Goal: Navigation & Orientation: Find specific page/section

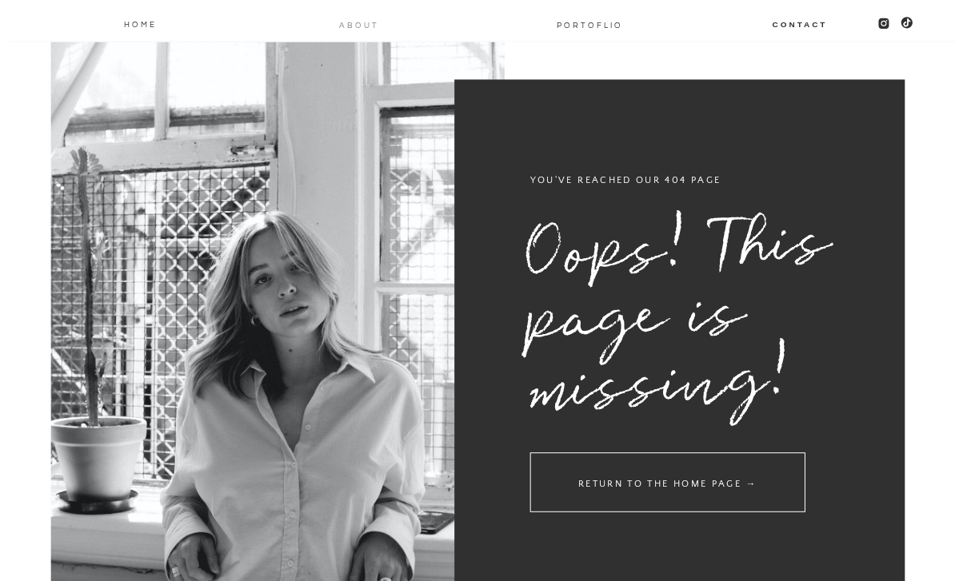
click at [354, 27] on nav "About" at bounding box center [359, 24] width 42 height 13
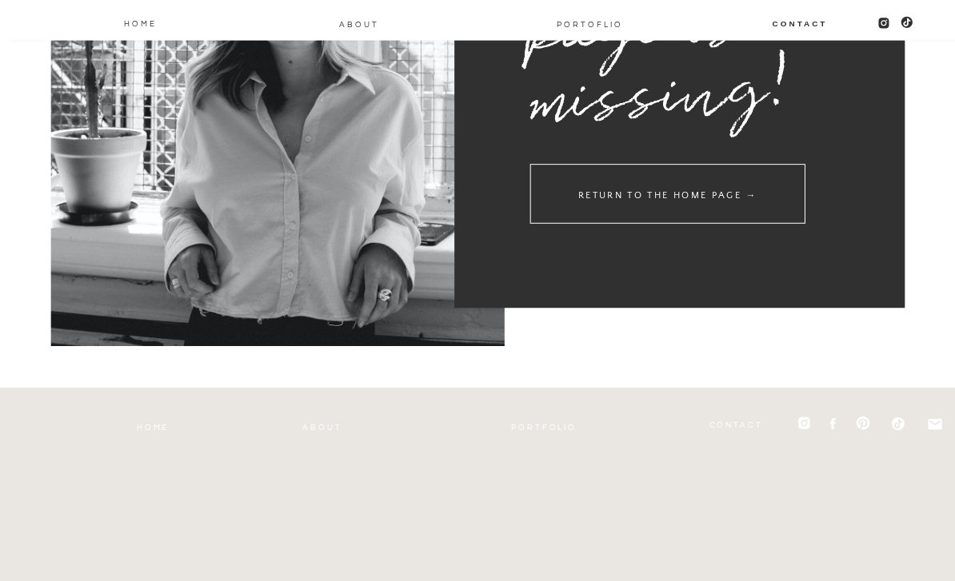
scroll to position [285, 0]
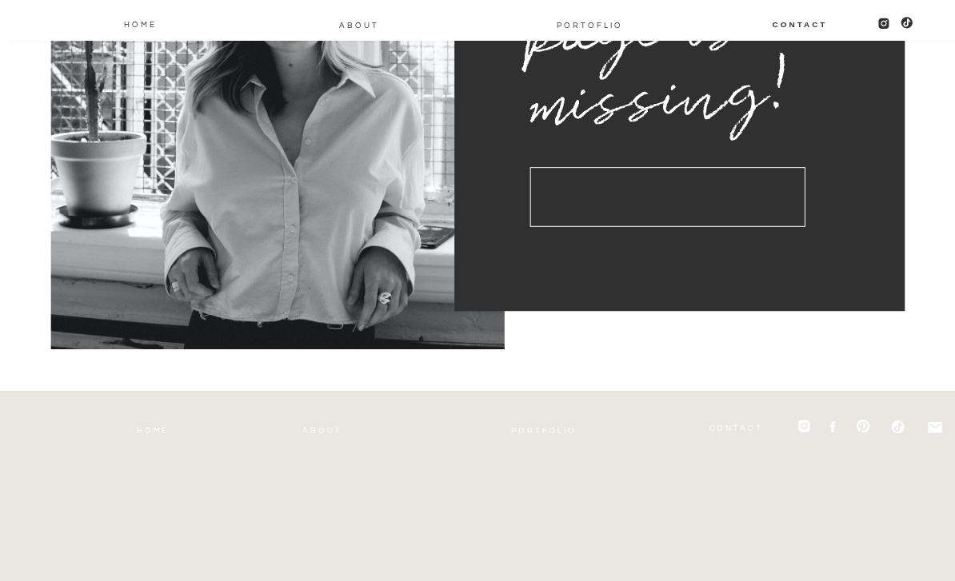
click at [749, 204] on h3 "return to the home page →" at bounding box center [667, 197] width 275 height 60
